Goal: Transaction & Acquisition: Purchase product/service

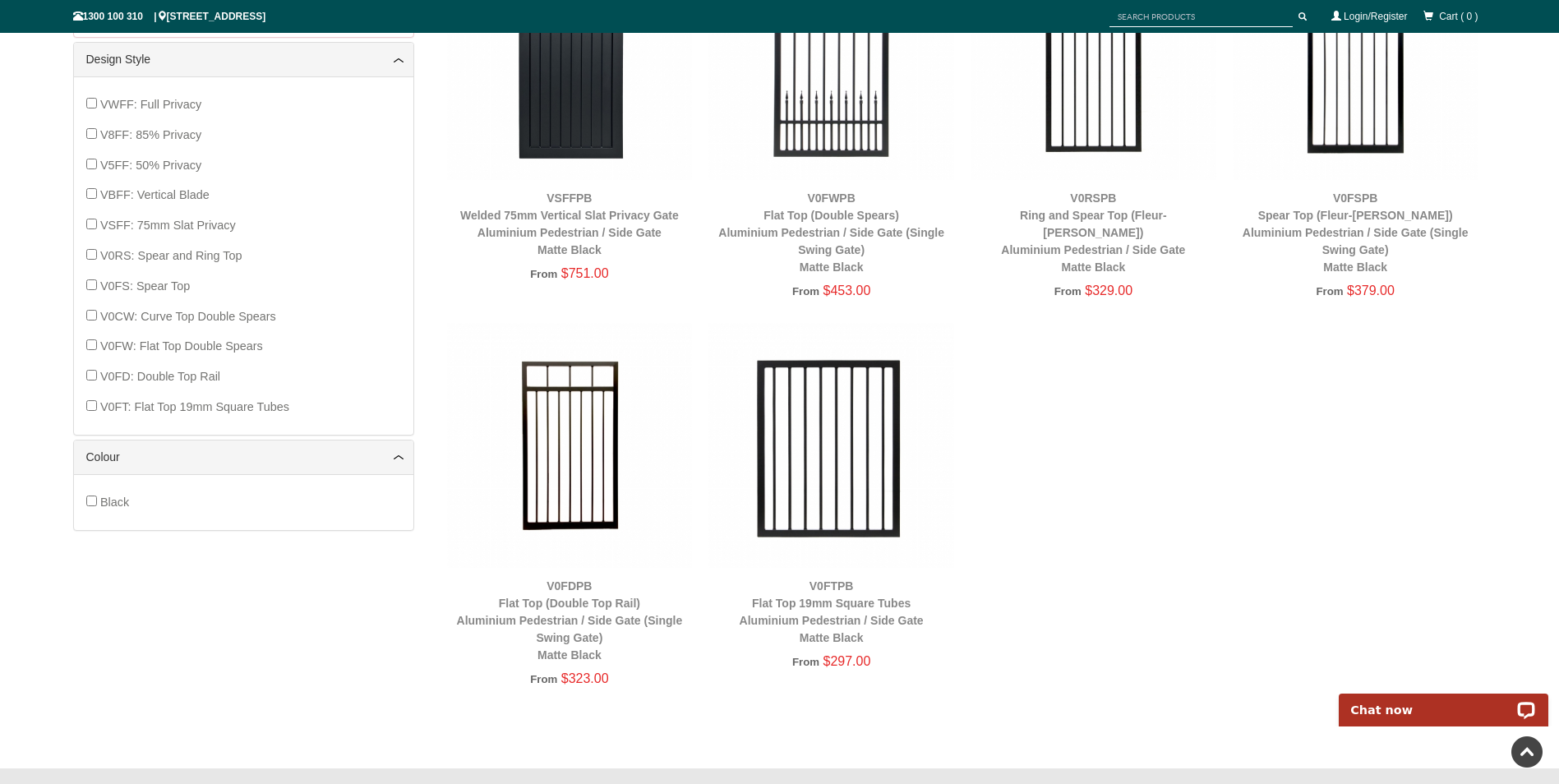
scroll to position [780, 0]
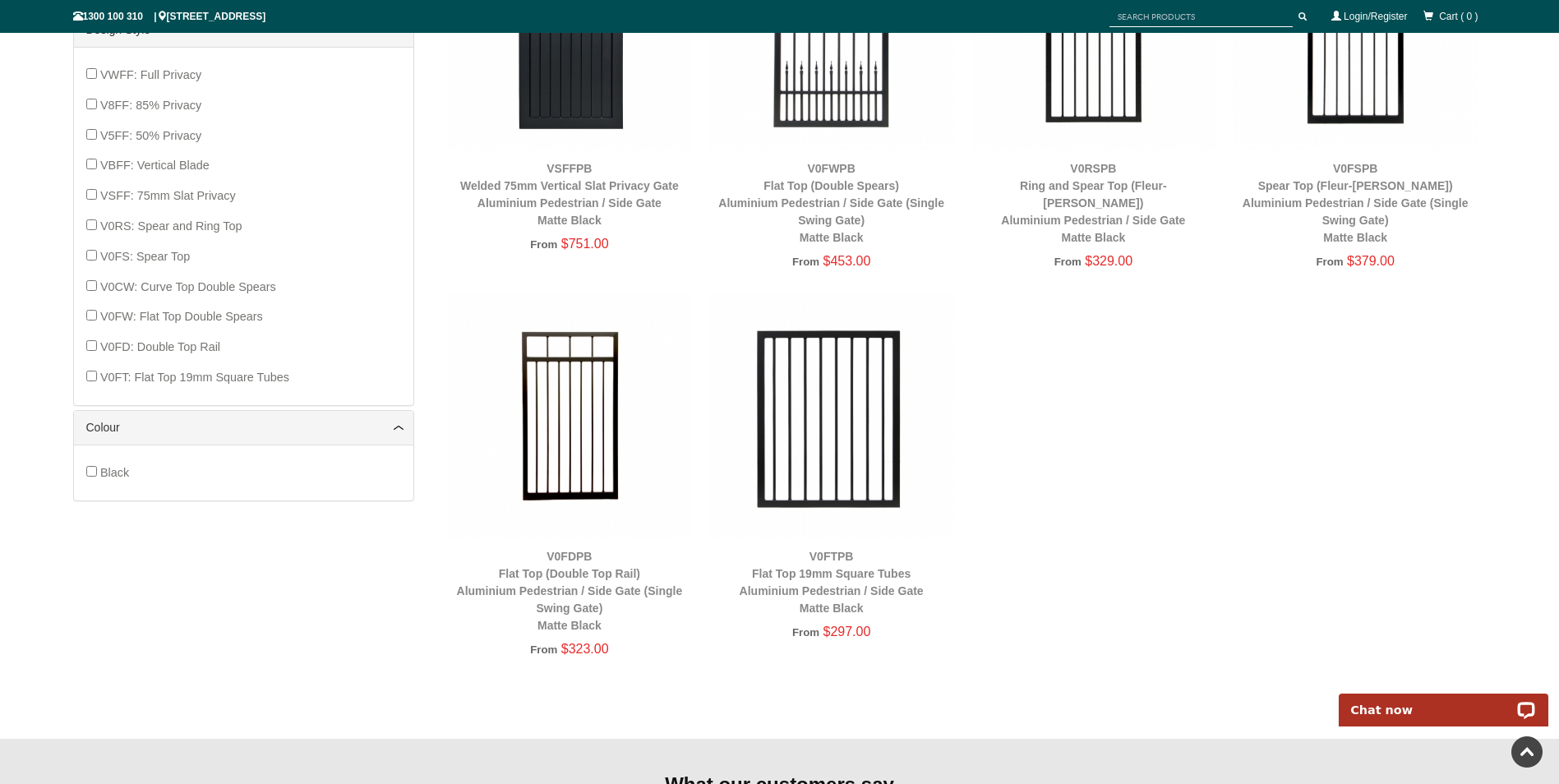
click at [599, 478] on img at bounding box center [571, 417] width 246 height 246
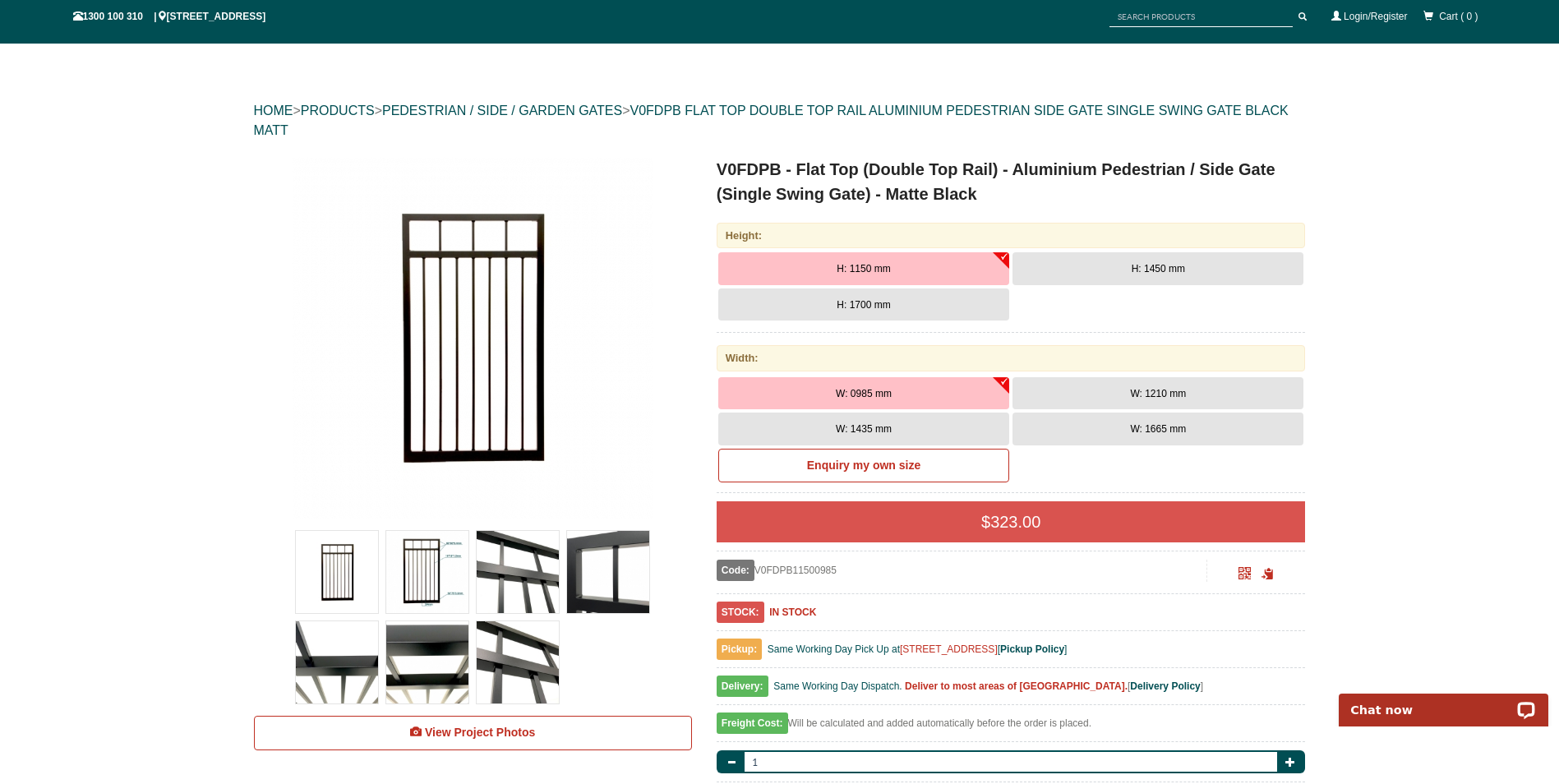
click at [1085, 261] on button "H: 1450 mm" at bounding box center [1158, 268] width 291 height 33
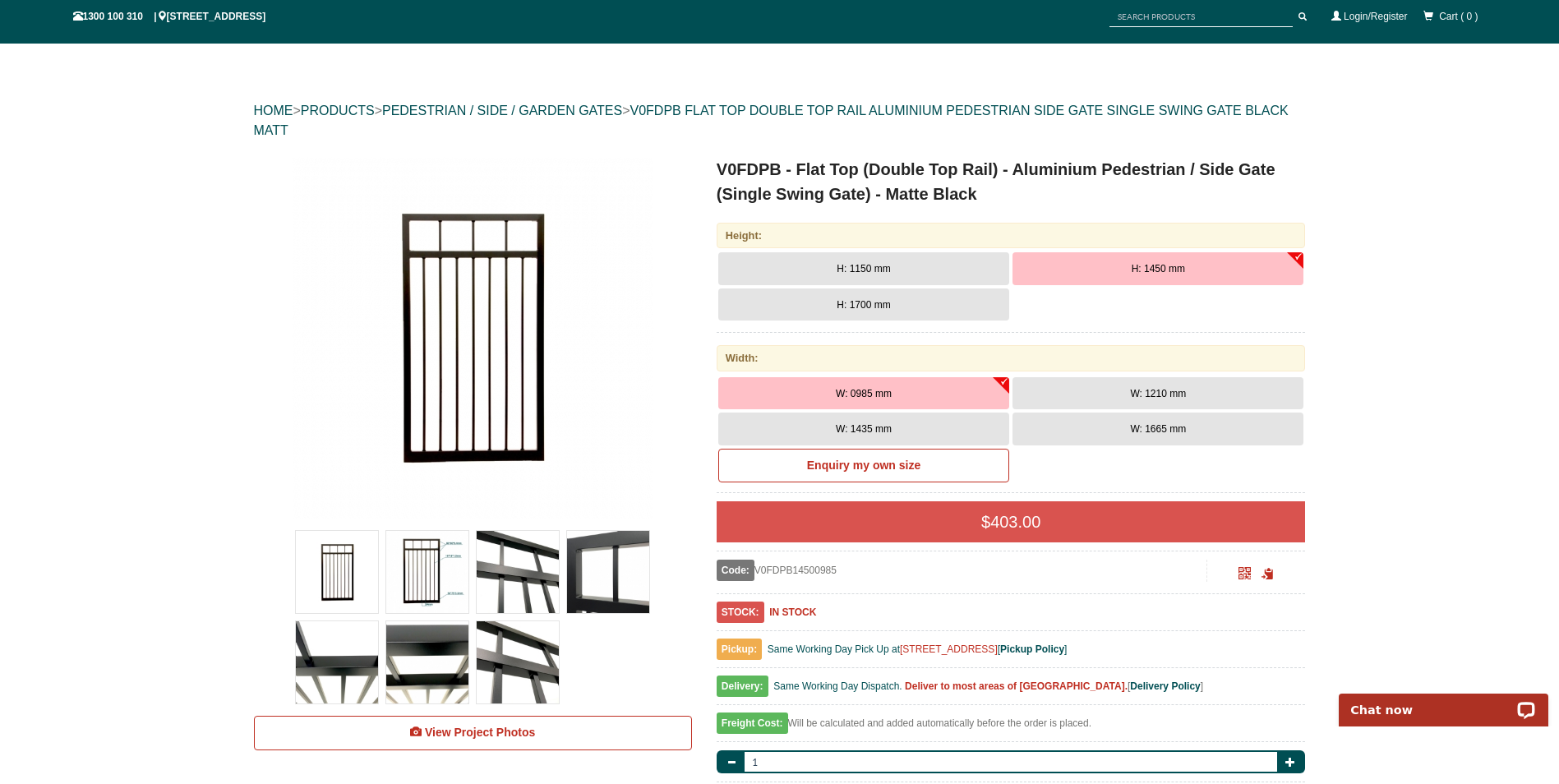
scroll to position [205, 0]
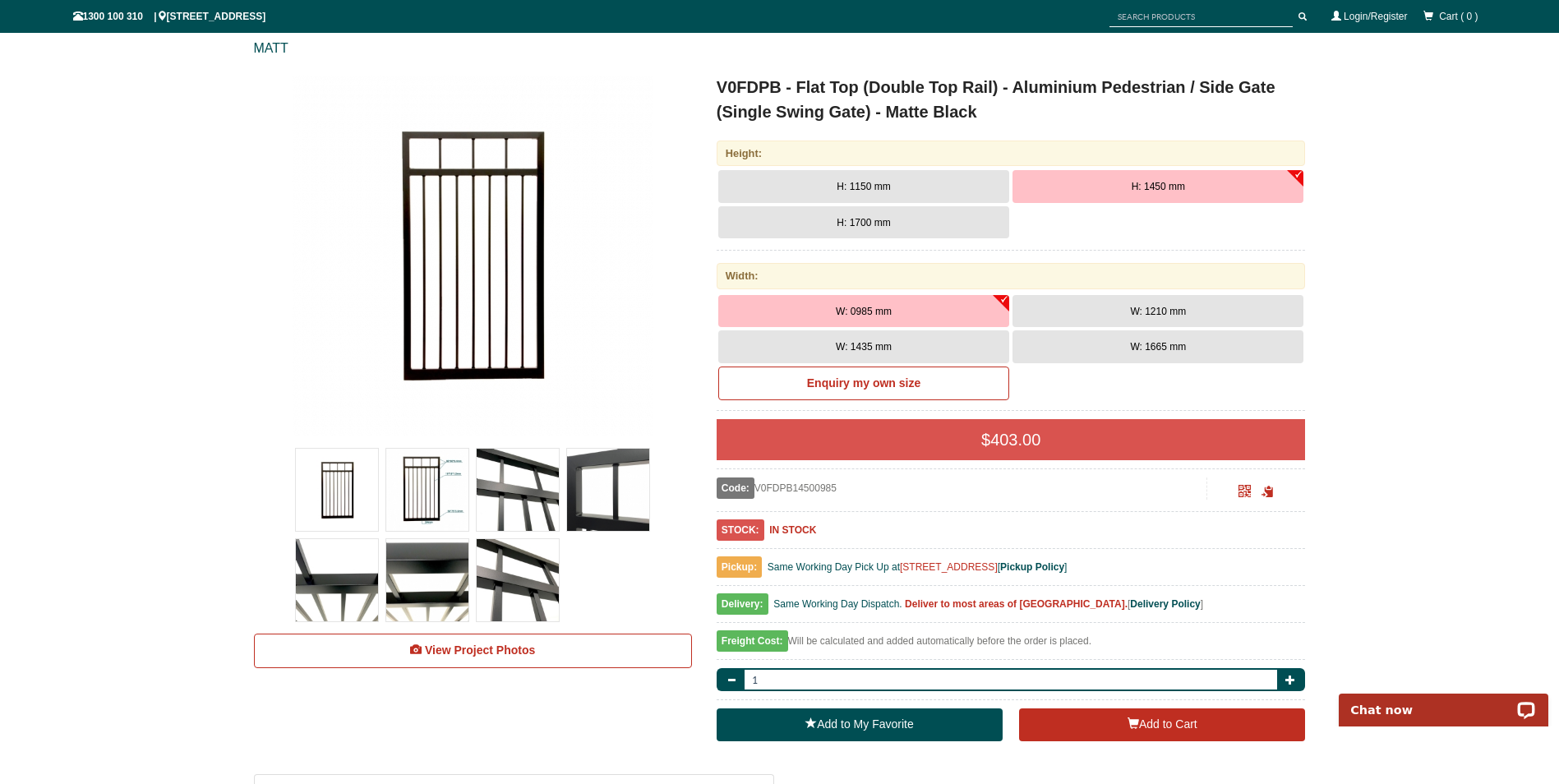
click at [1041, 307] on button "W: 1210 mm" at bounding box center [1158, 310] width 291 height 33
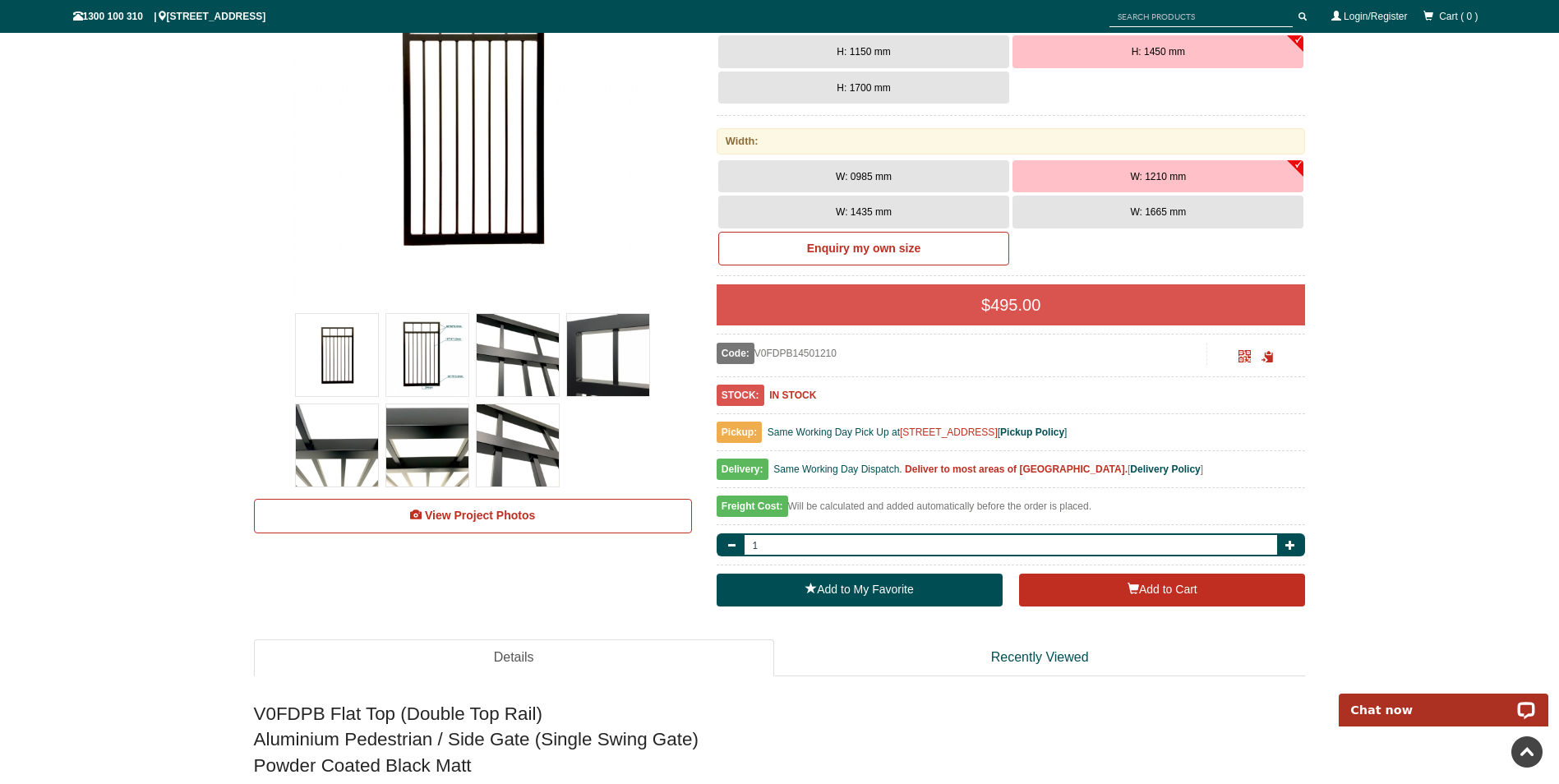
scroll to position [370, 0]
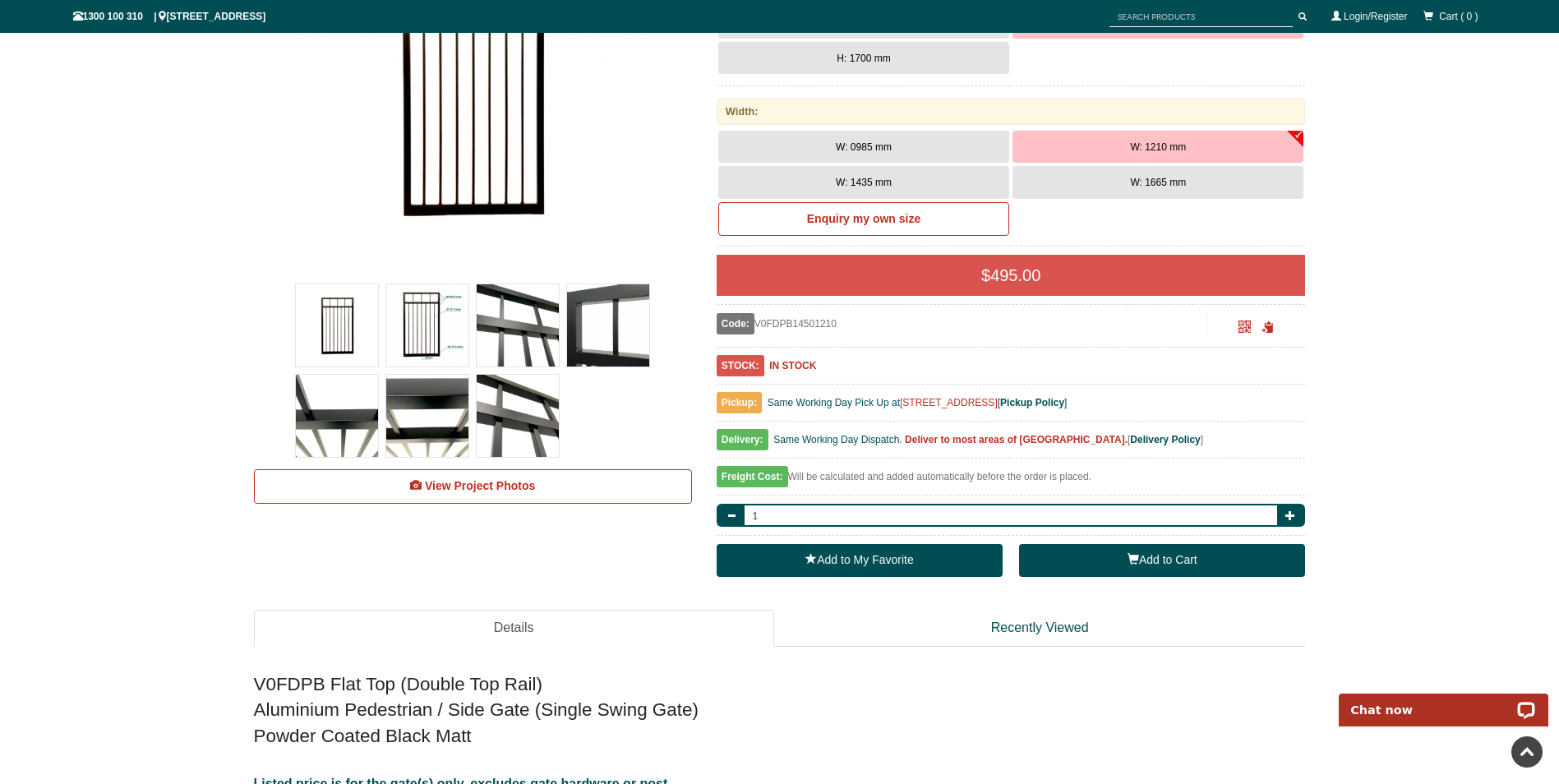
click at [1110, 557] on button "Add to Cart" at bounding box center [1162, 560] width 286 height 33
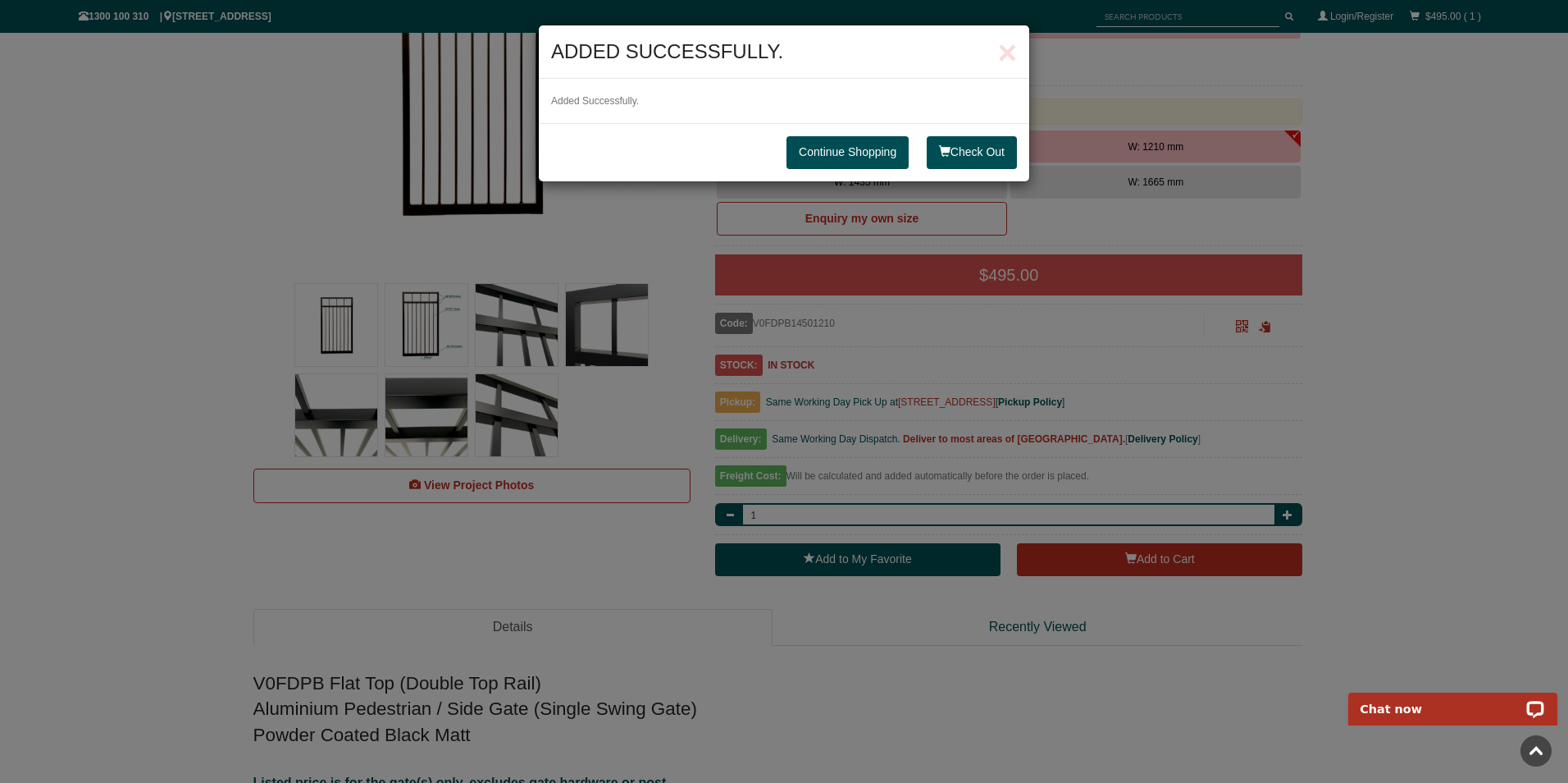
click at [840, 153] on link "Continue Shopping" at bounding box center [847, 152] width 122 height 33
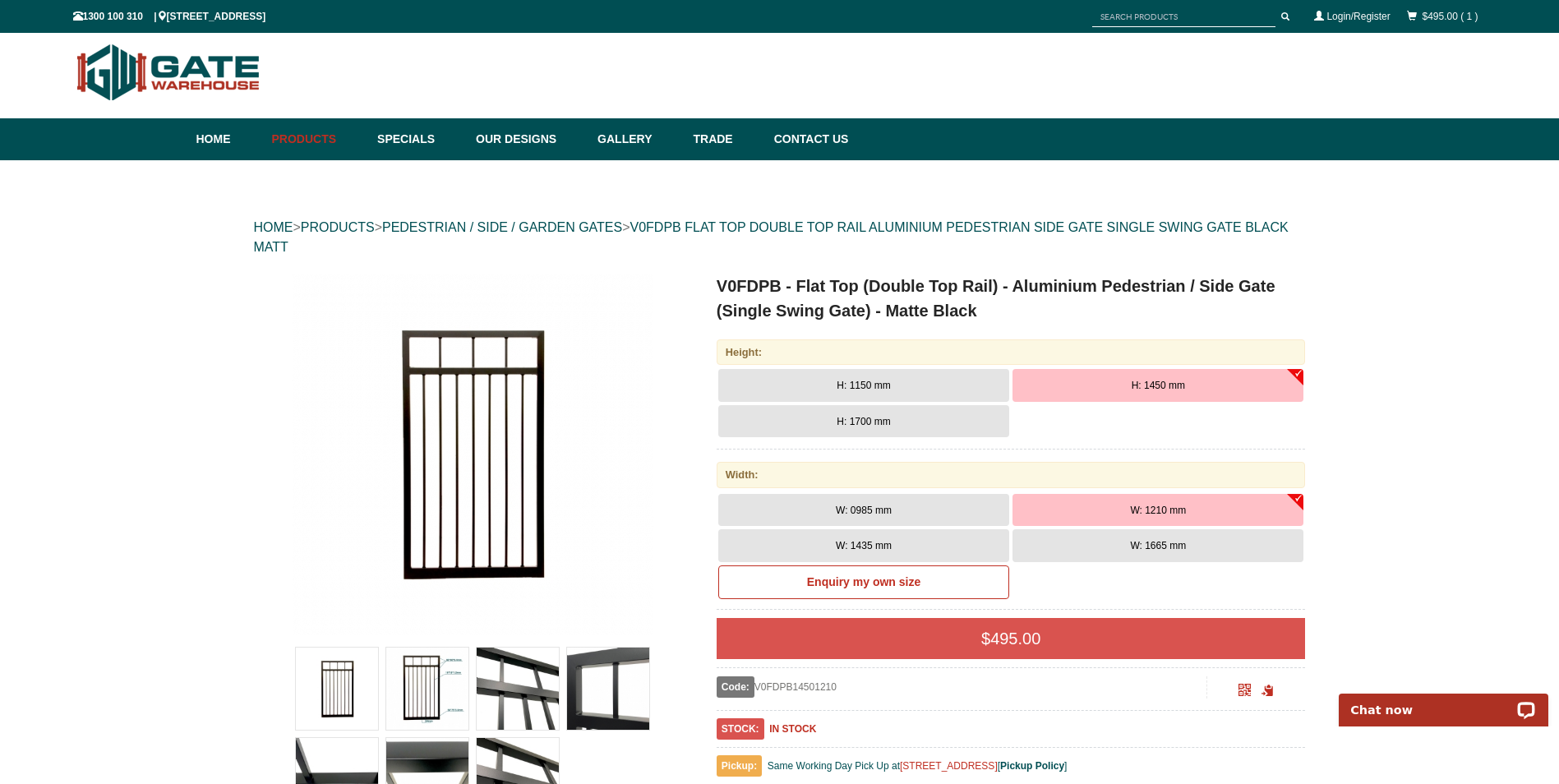
scroll to position [0, 0]
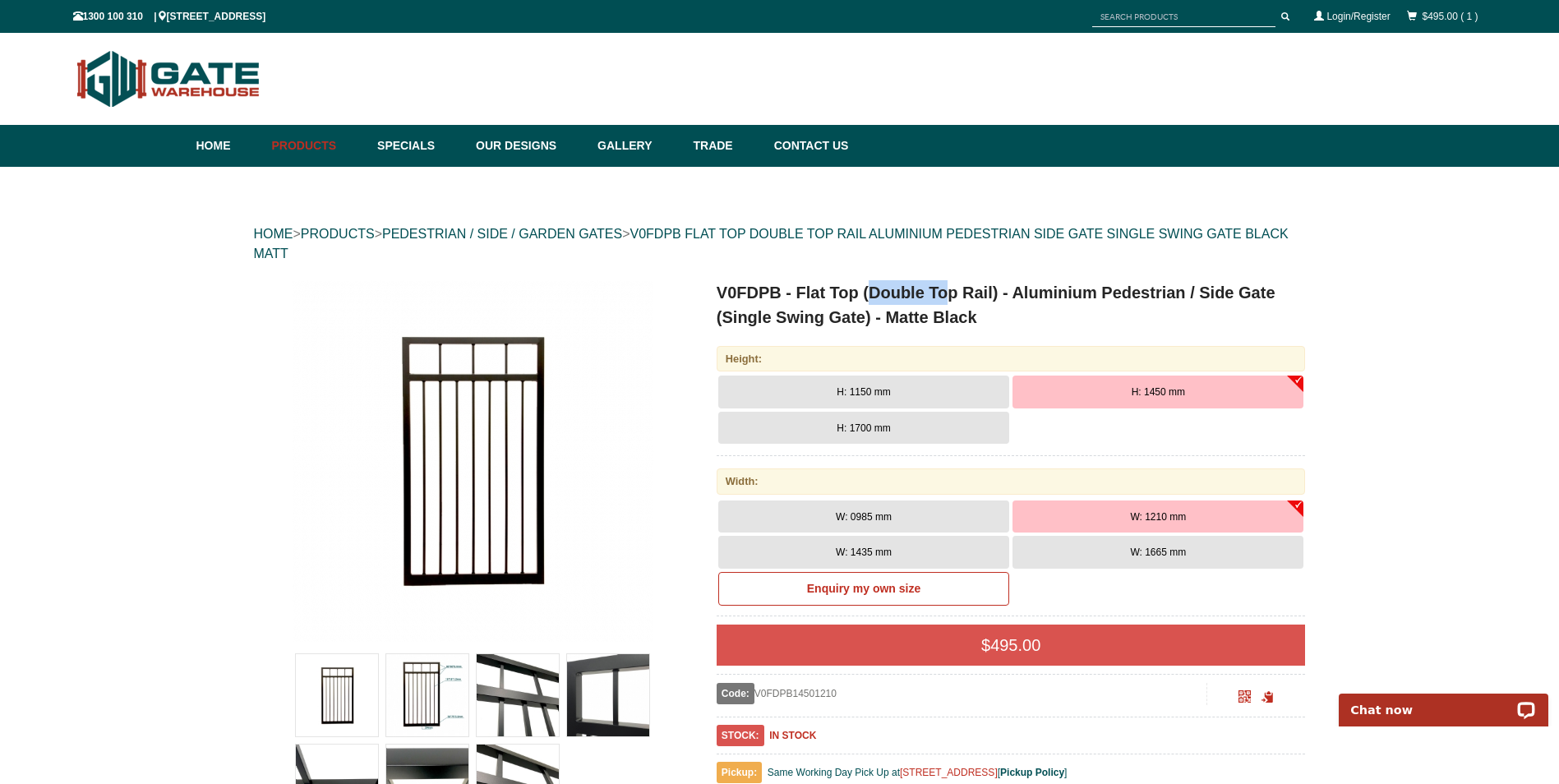
drag, startPoint x: 868, startPoint y: 289, endPoint x: 948, endPoint y: 290, distance: 80.0
click at [948, 290] on h1 "V0FDPB - Flat Top (Double Top Rail) - Aluminium Pedestrian / Side Gate (Single …" at bounding box center [1012, 305] width 589 height 49
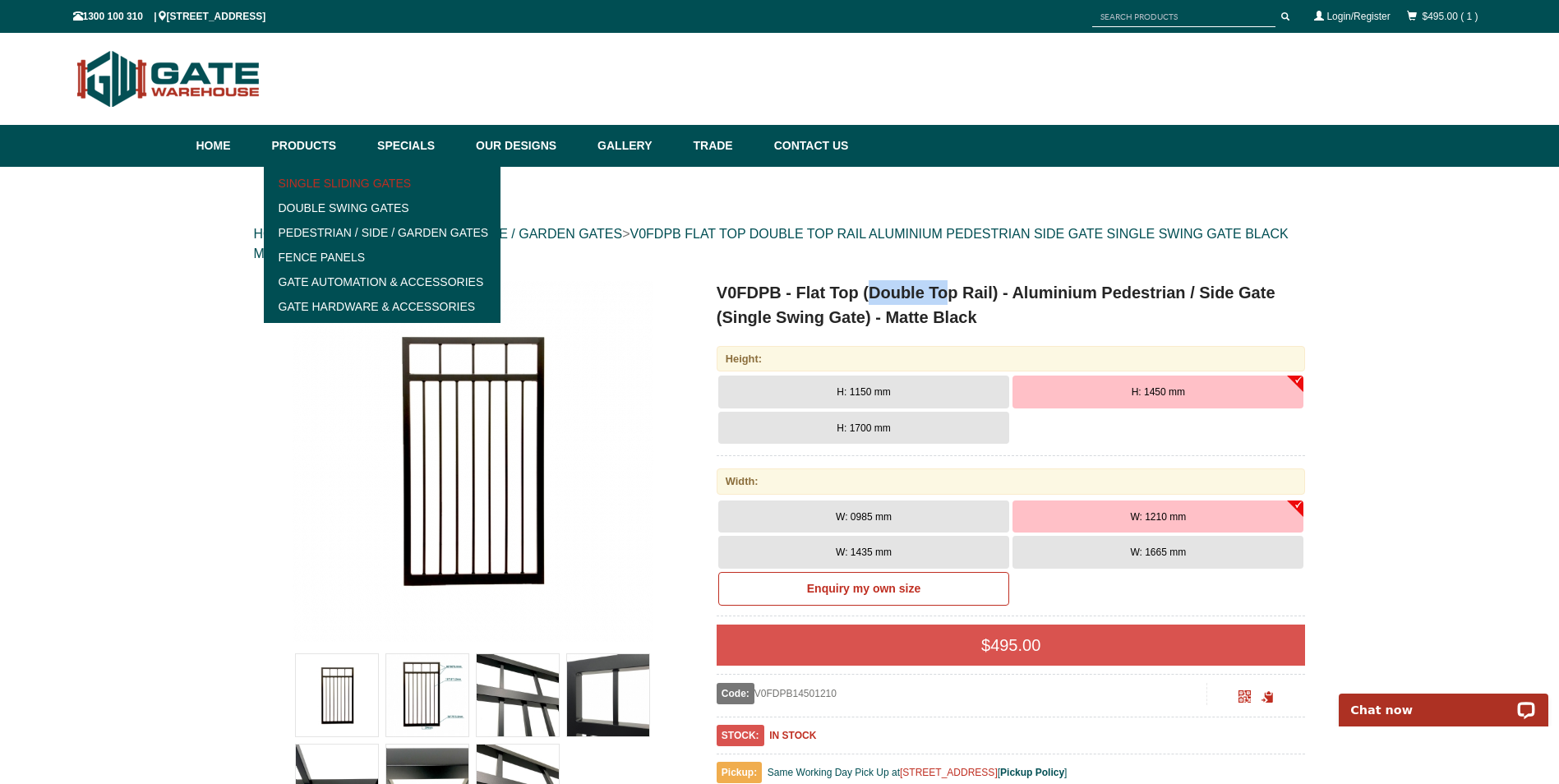
click at [367, 187] on link "Single Sliding Gates" at bounding box center [382, 183] width 228 height 24
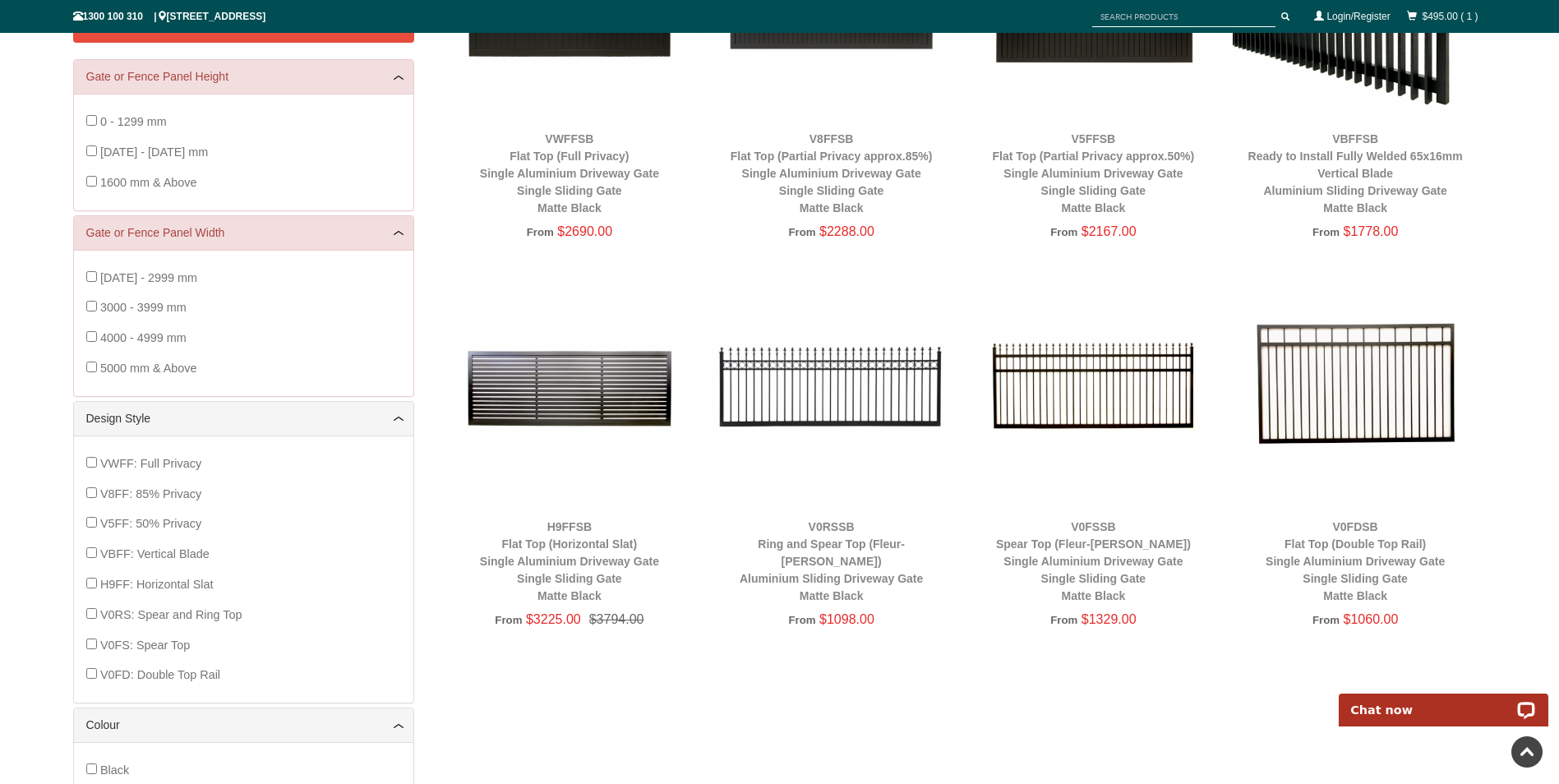
scroll to position [452, 0]
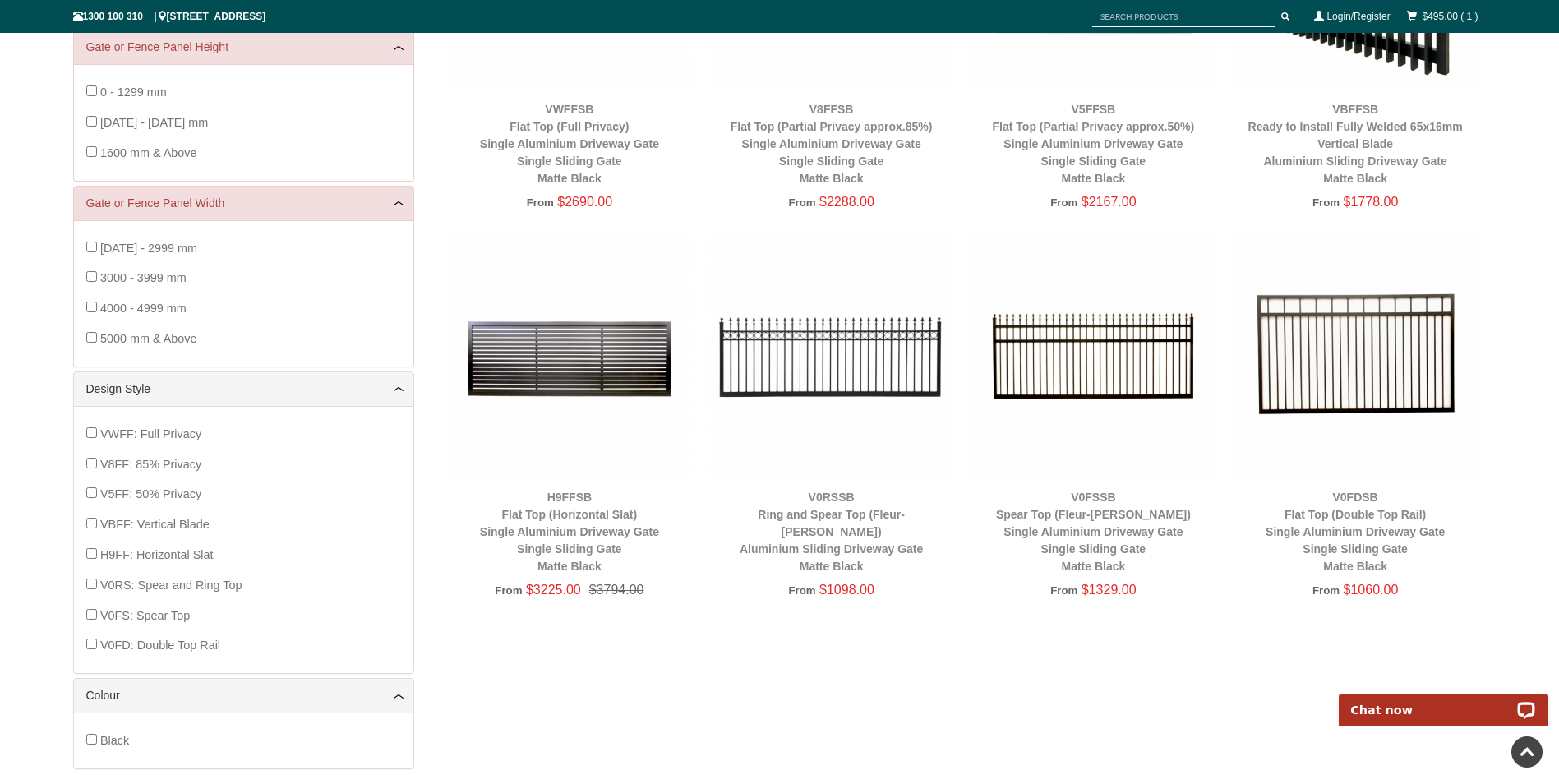
click at [1326, 398] on img at bounding box center [1356, 356] width 246 height 246
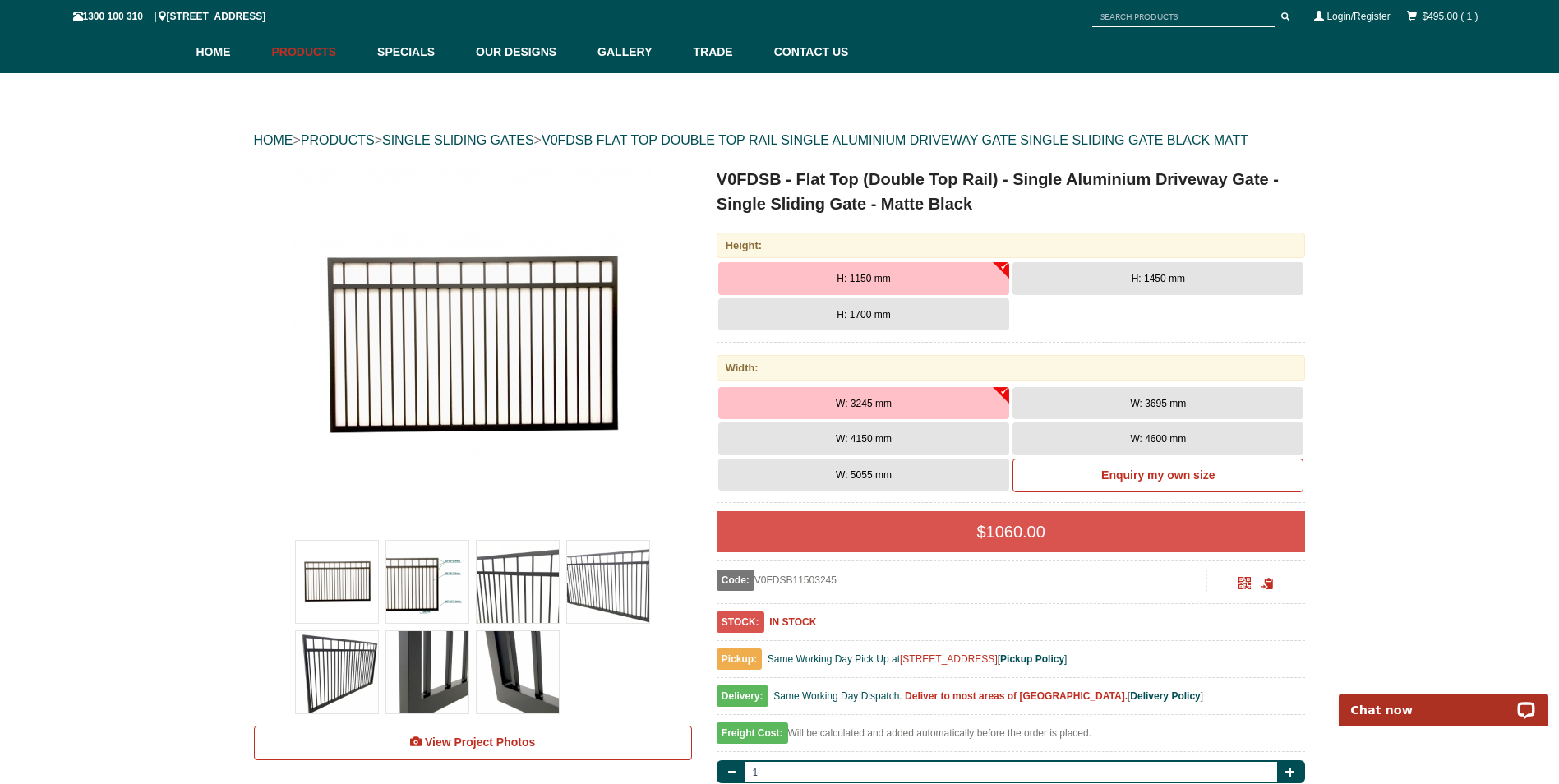
scroll to position [123, 0]
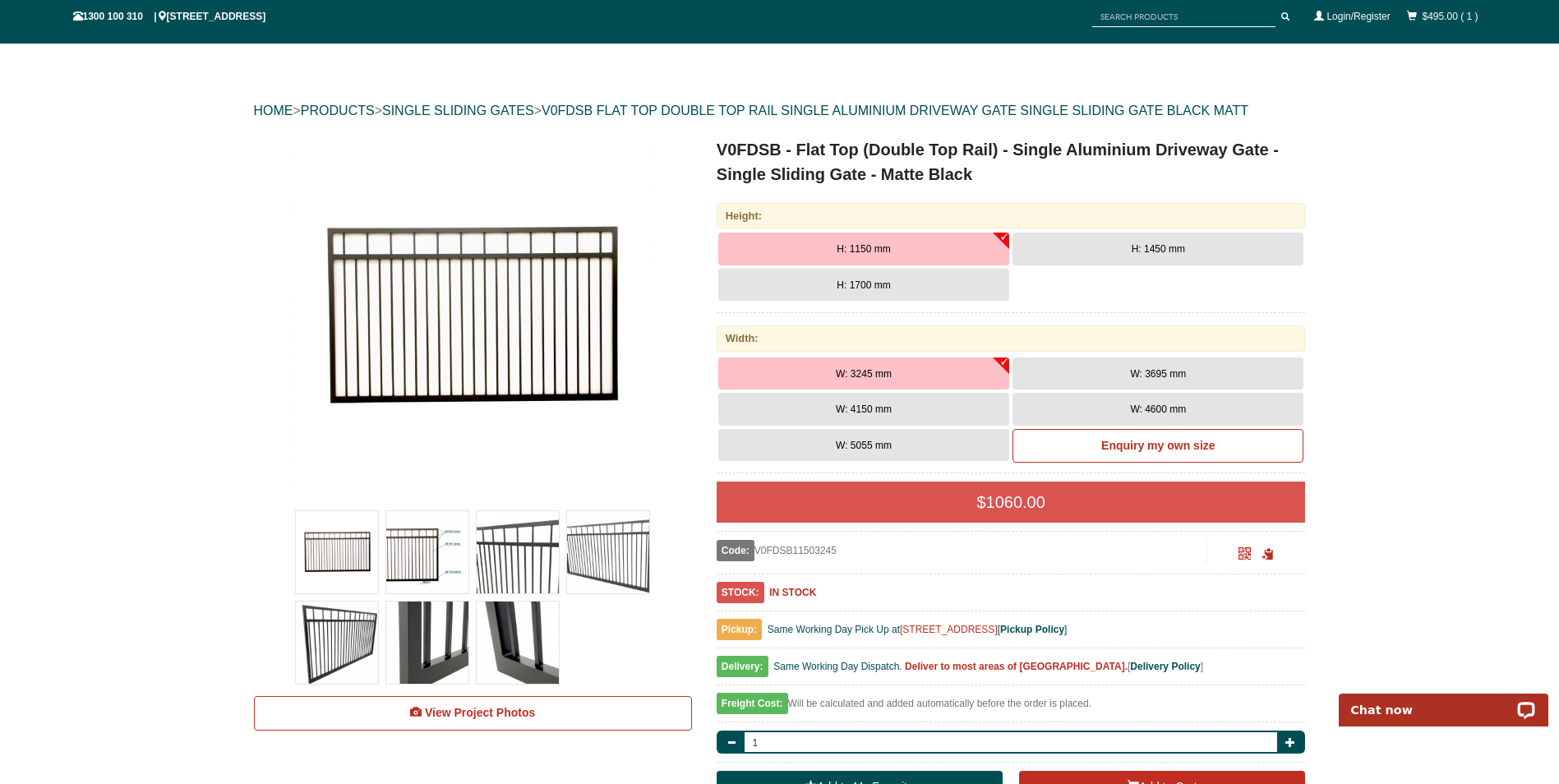
click at [1063, 364] on button "W: 3695 mm" at bounding box center [1158, 373] width 291 height 33
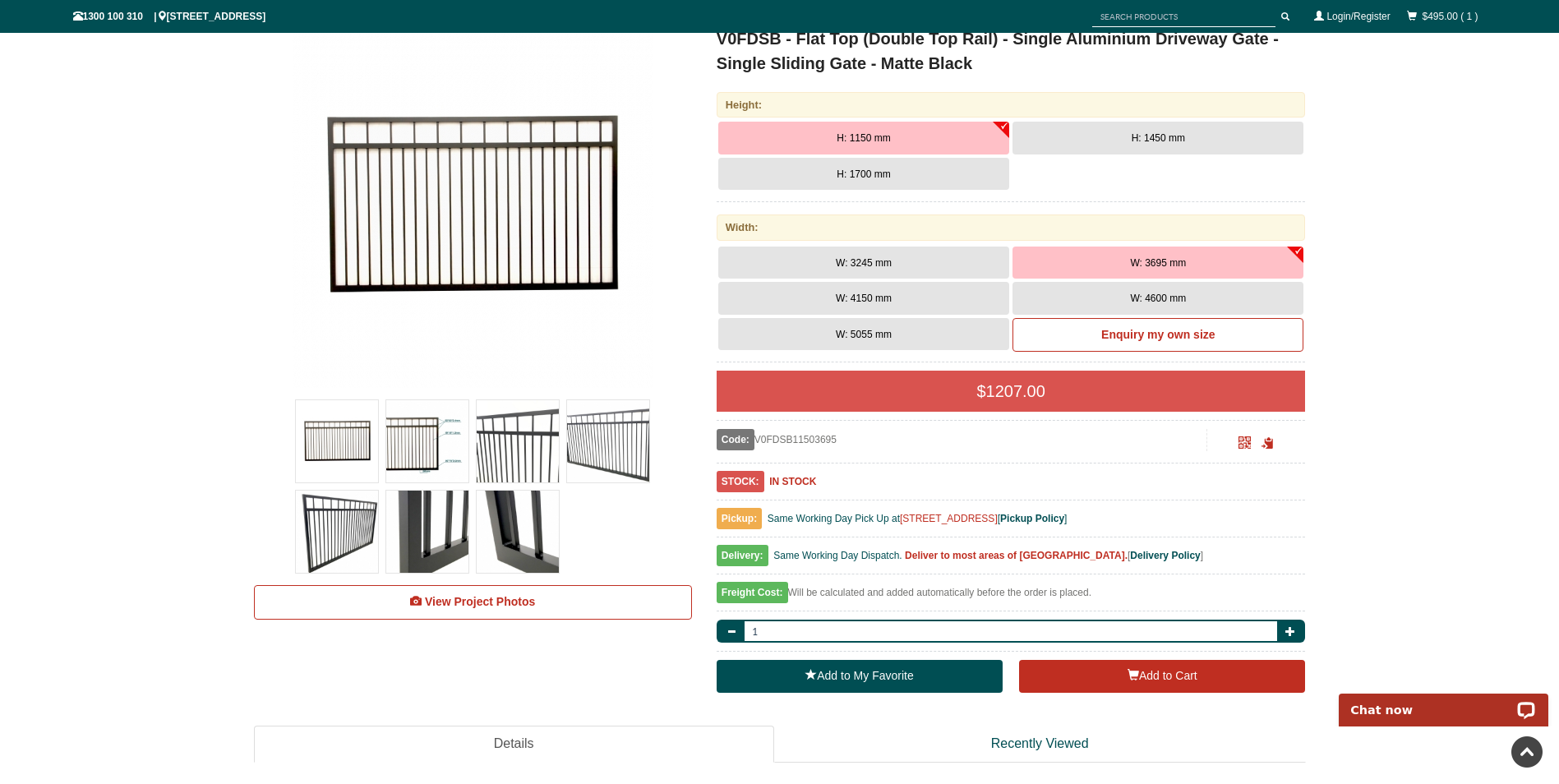
scroll to position [205, 0]
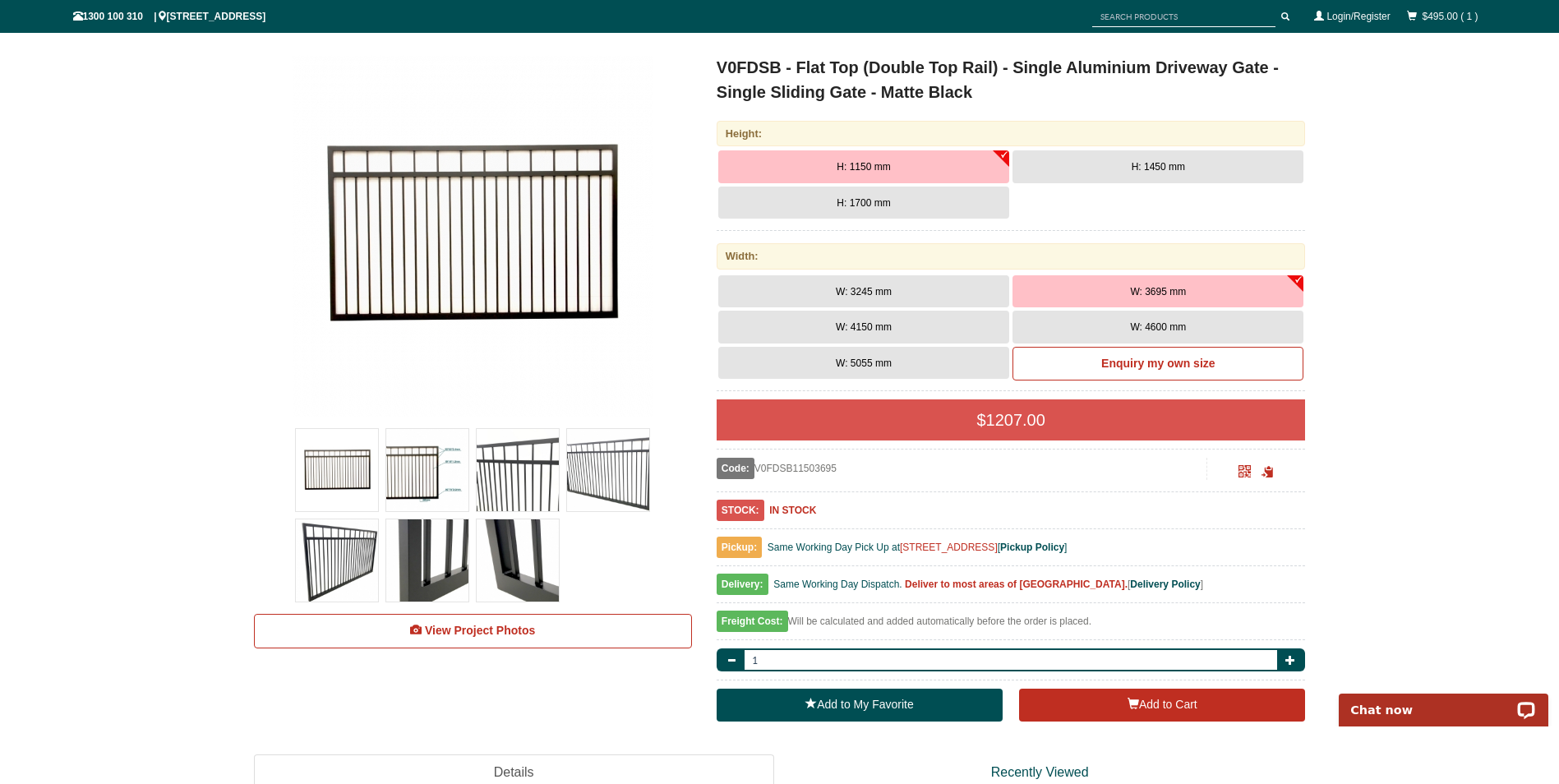
click at [973, 330] on button "W: 4150 mm" at bounding box center [863, 326] width 291 height 33
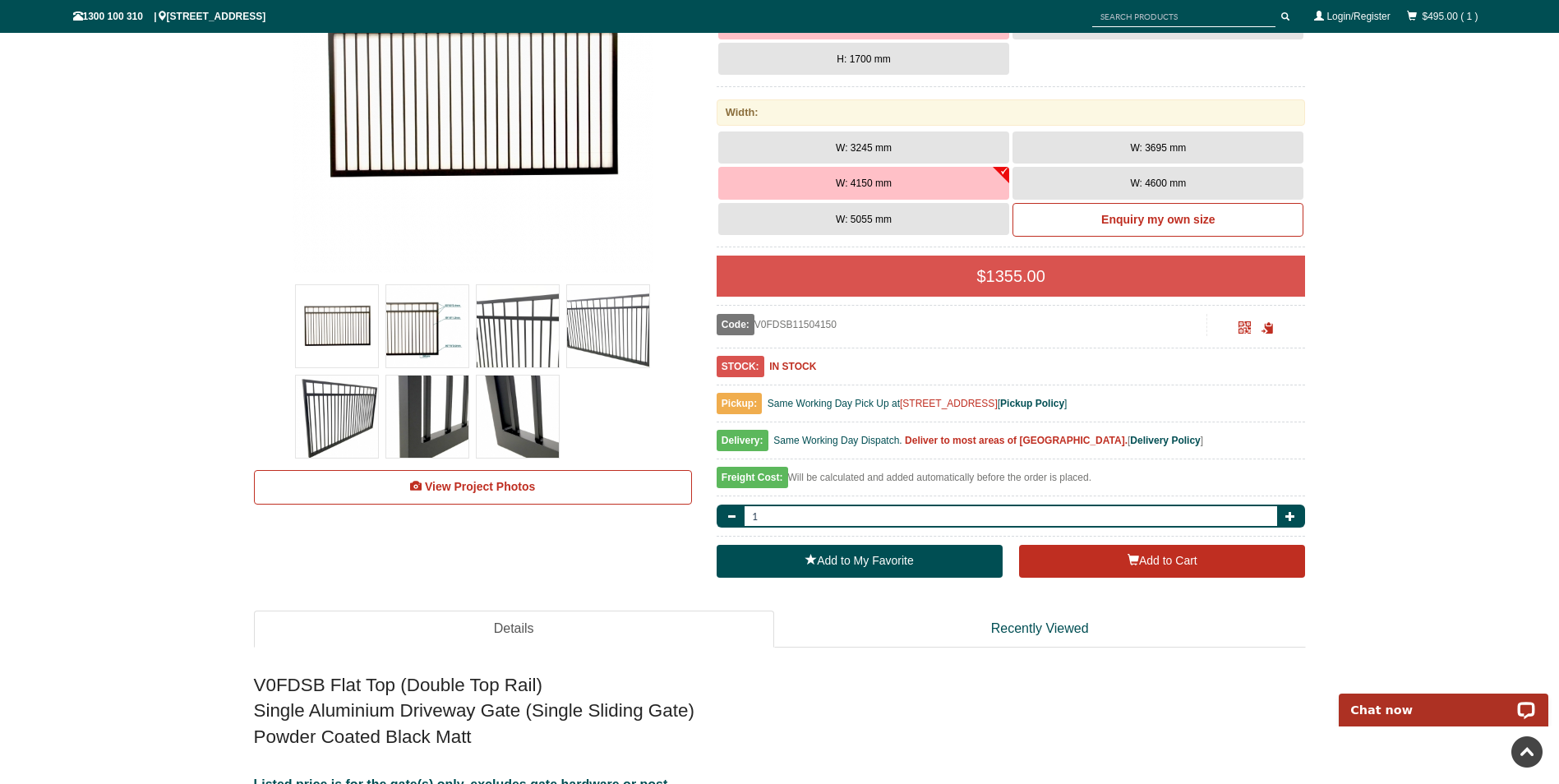
scroll to position [370, 0]
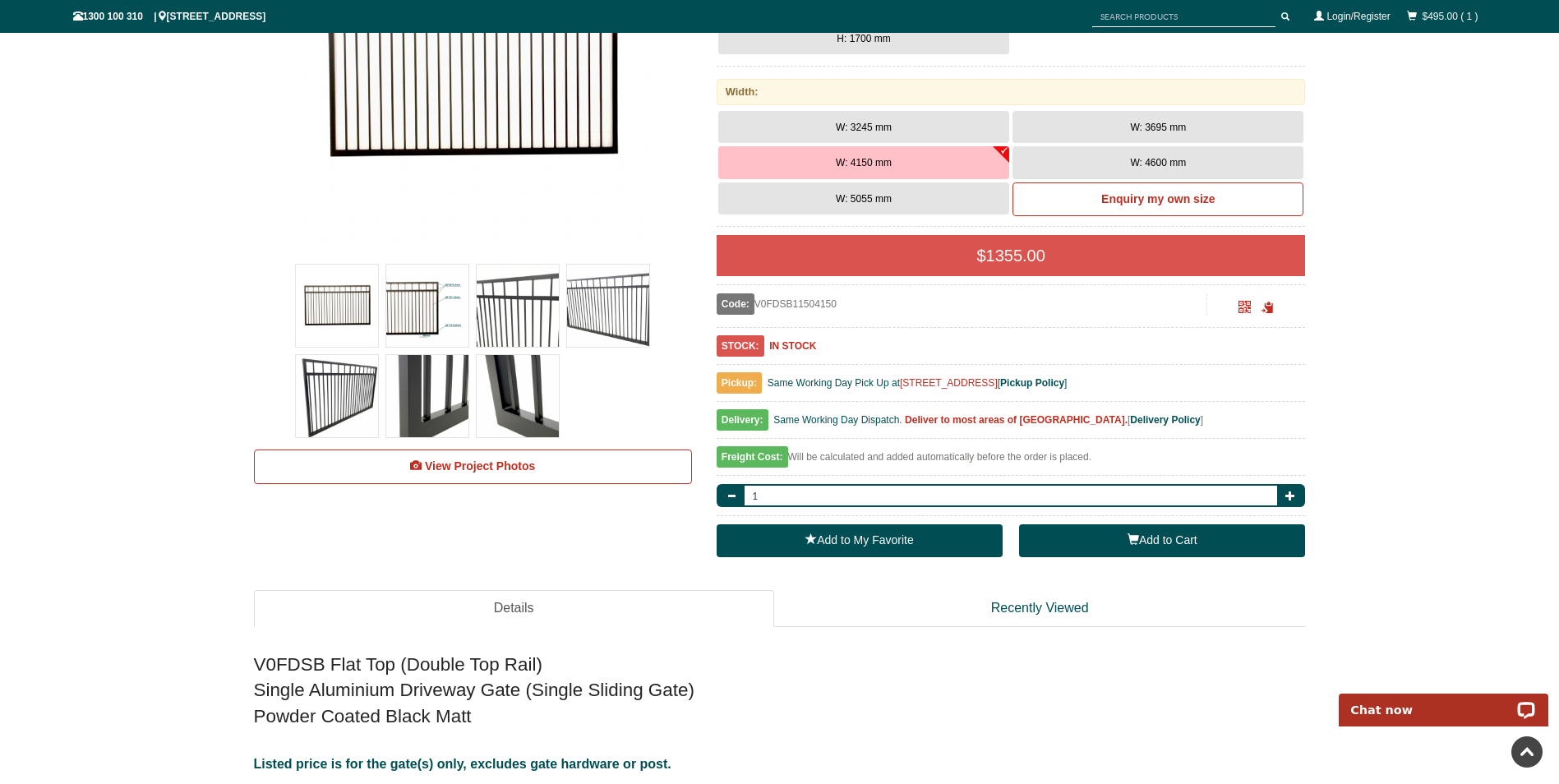
click at [1080, 543] on button "Add to Cart" at bounding box center [1162, 540] width 286 height 33
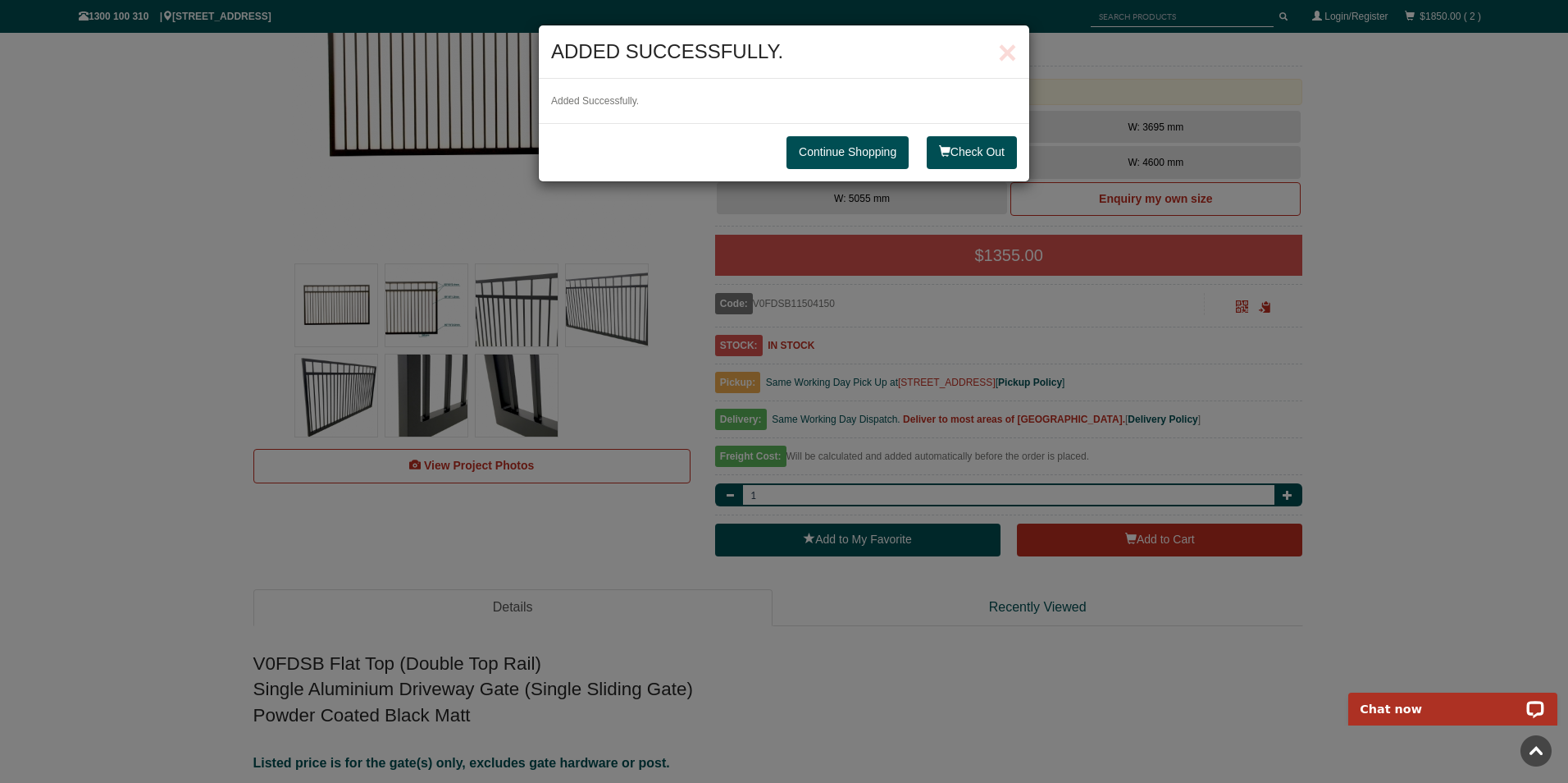
click at [845, 152] on link "Continue Shopping" at bounding box center [847, 152] width 122 height 33
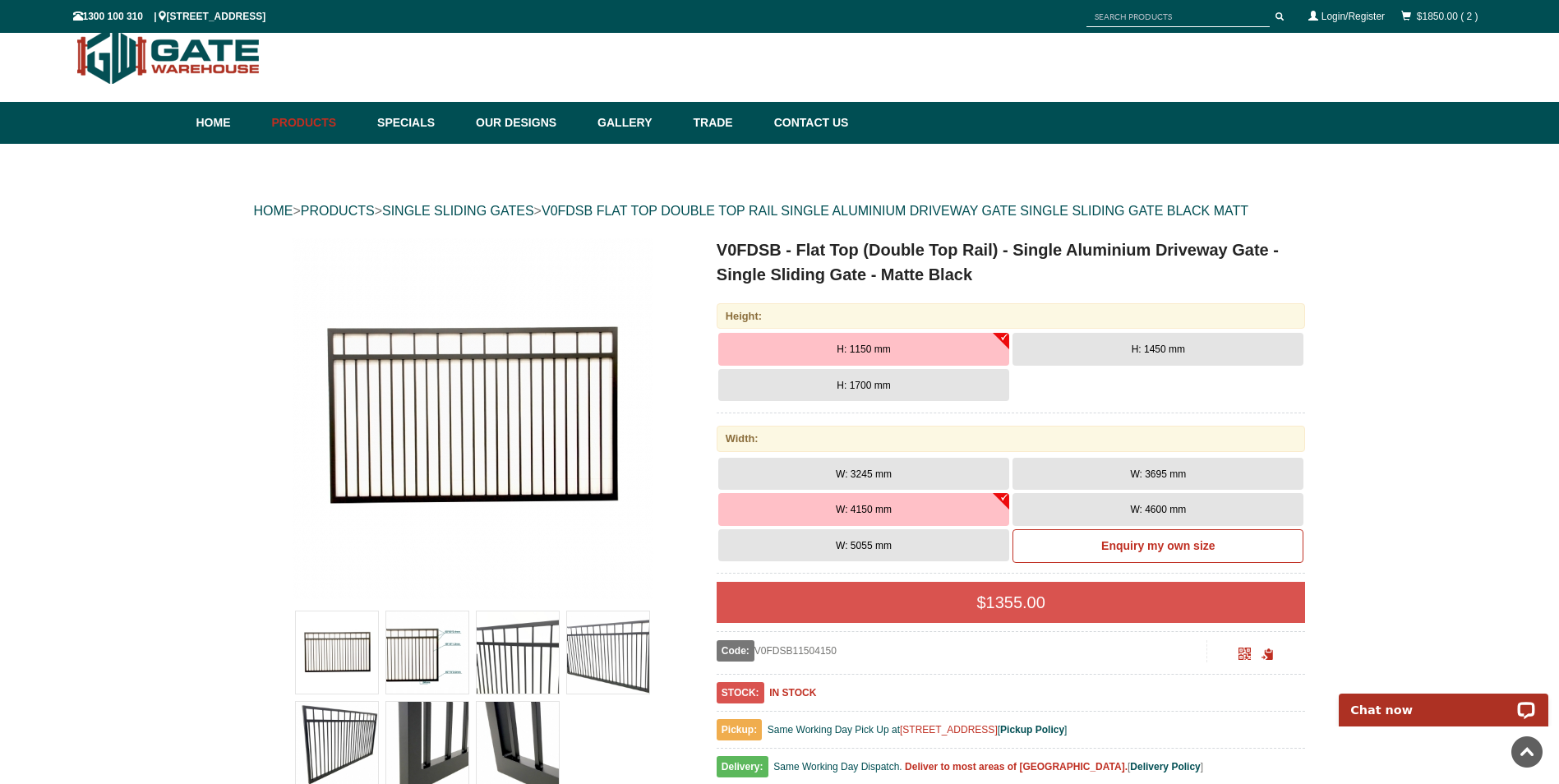
scroll to position [0, 0]
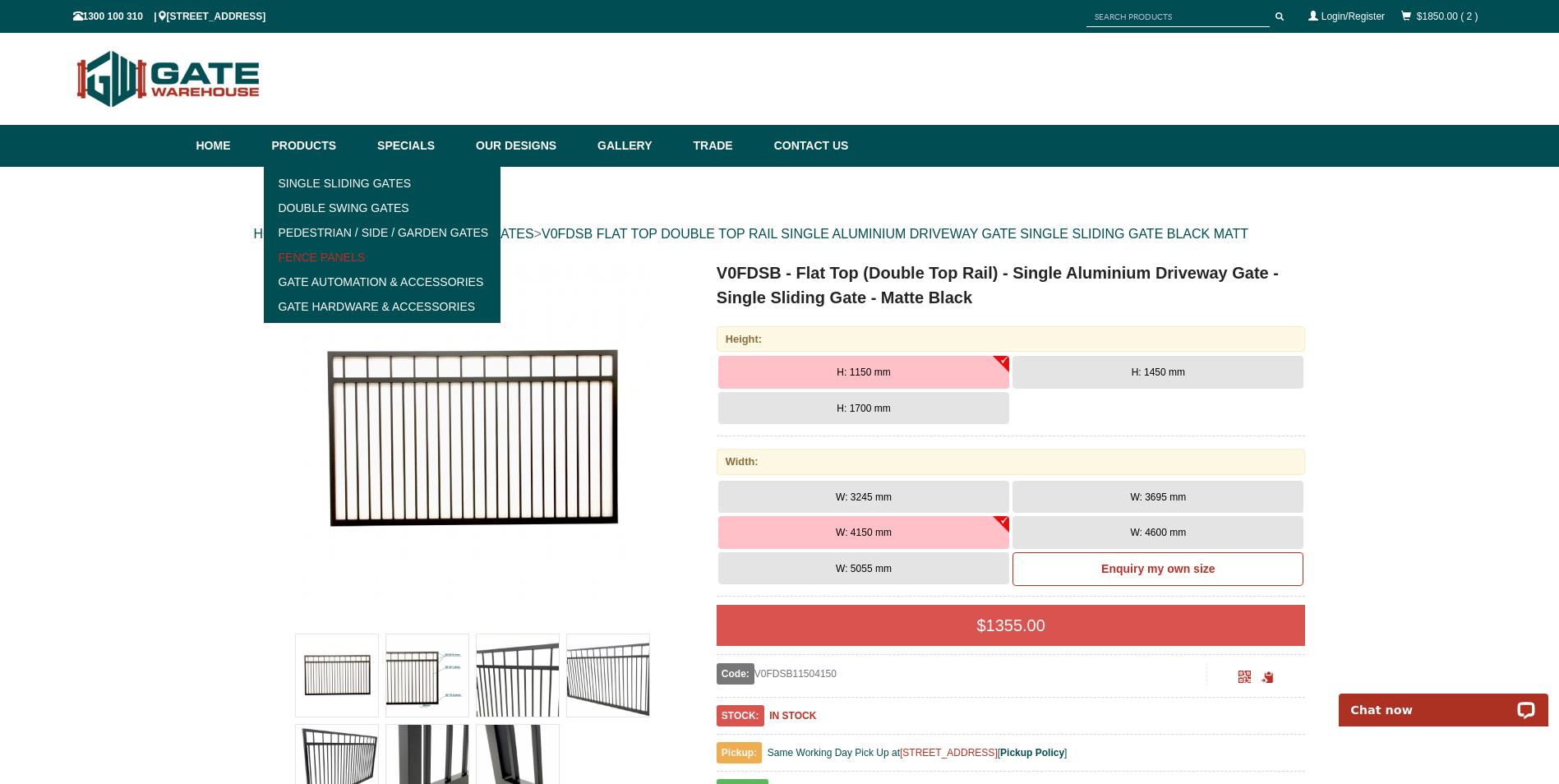
click at [368, 264] on link "Fence Panels" at bounding box center [382, 257] width 228 height 24
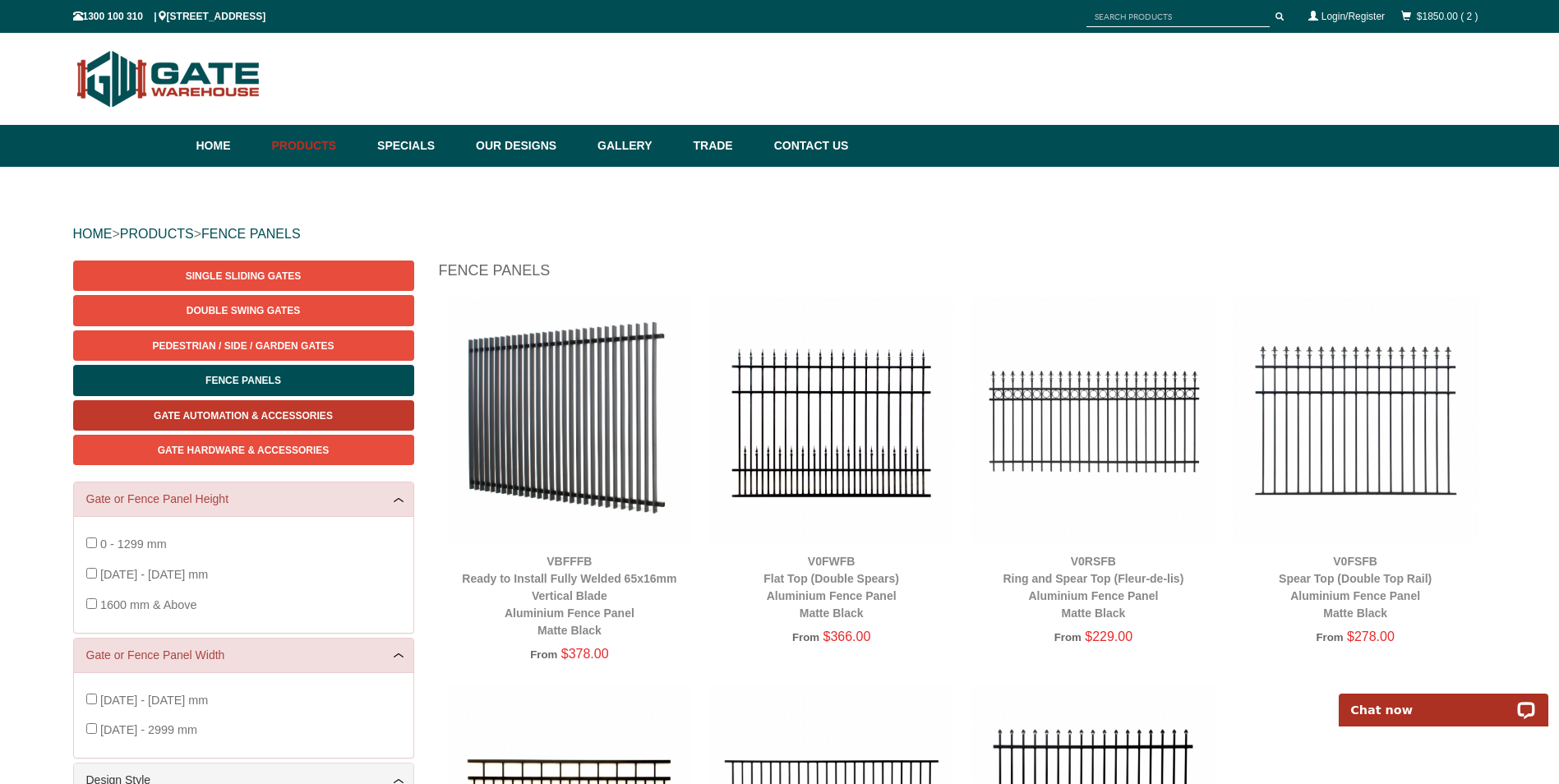
click at [298, 412] on span "Gate Automation & Accessories" at bounding box center [243, 416] width 179 height 11
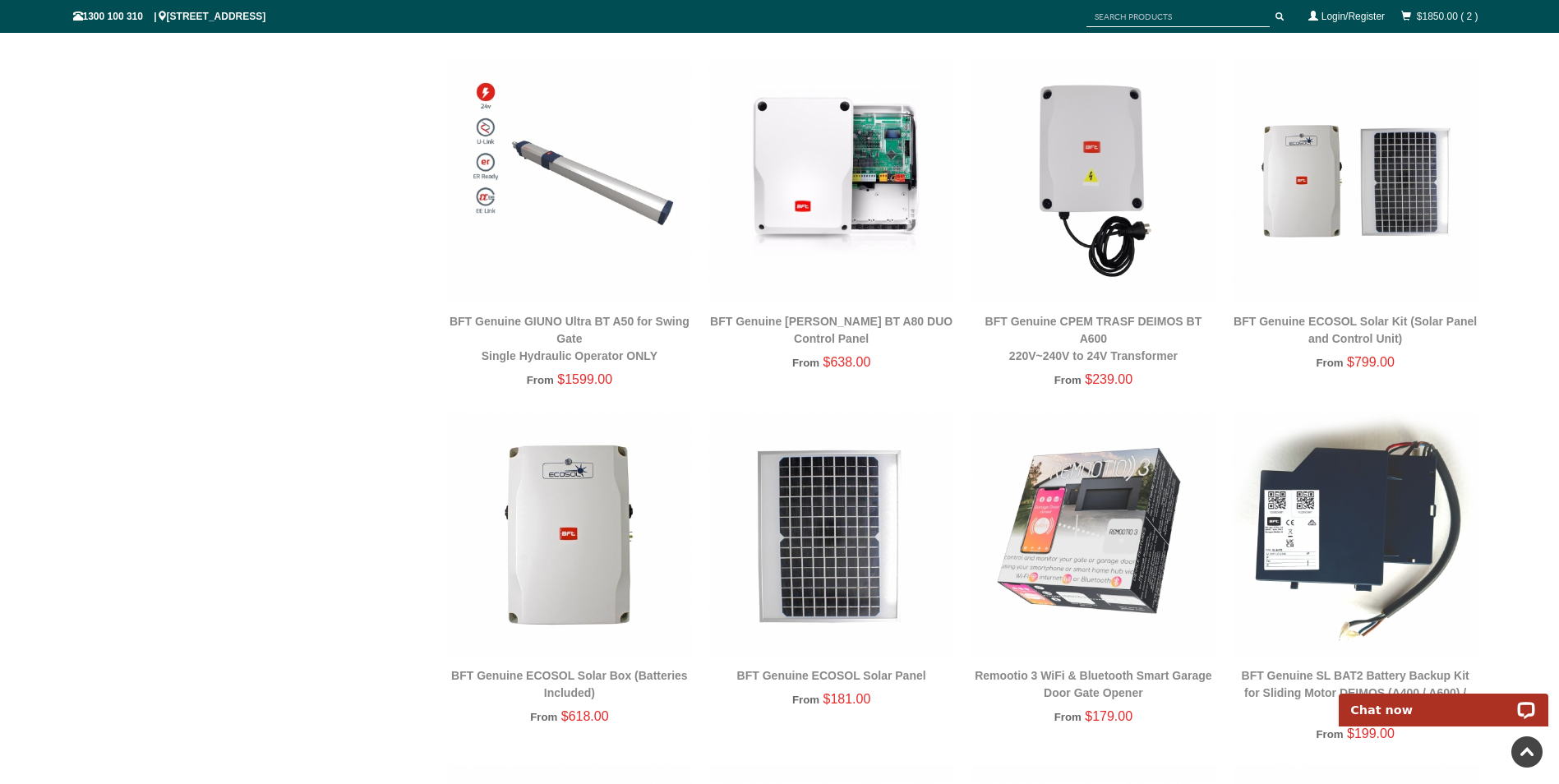
scroll to position [904, 0]
